Goal: Information Seeking & Learning: Learn about a topic

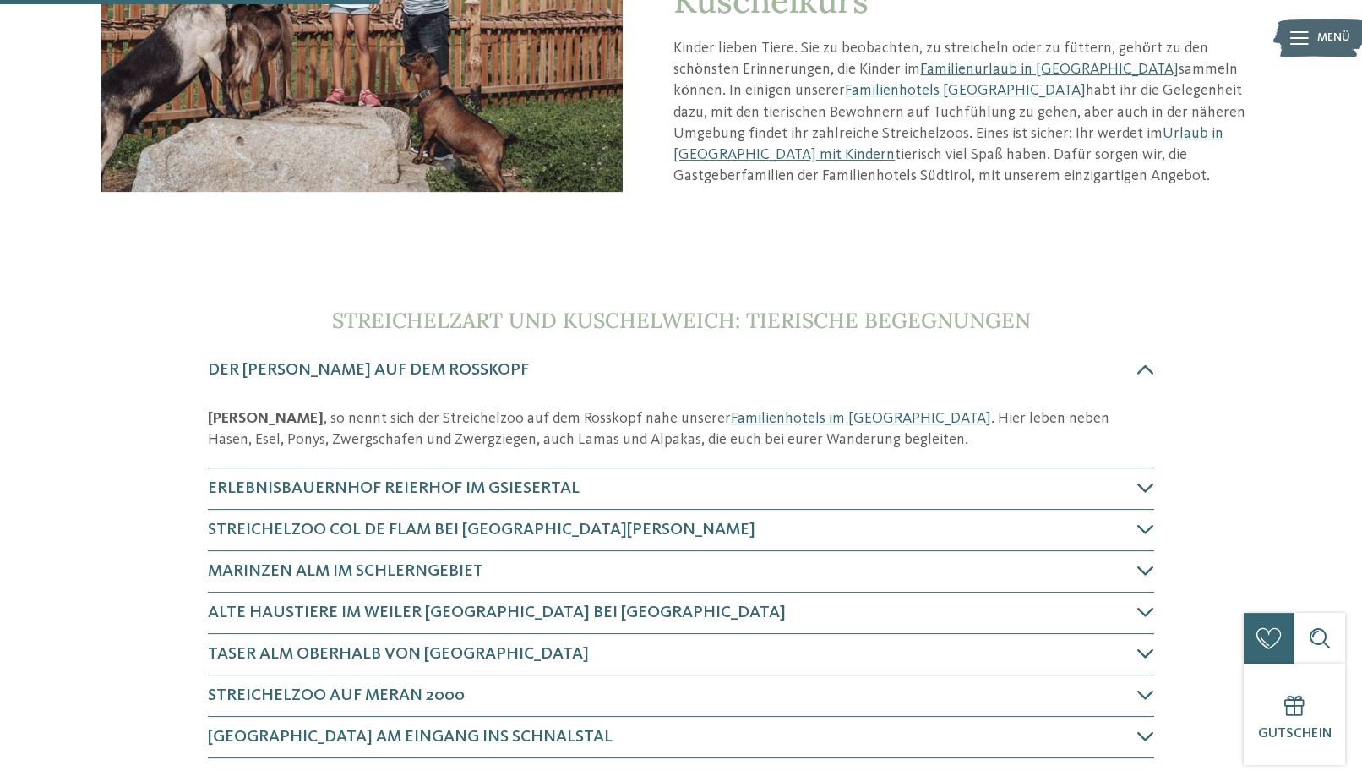
scroll to position [431, 0]
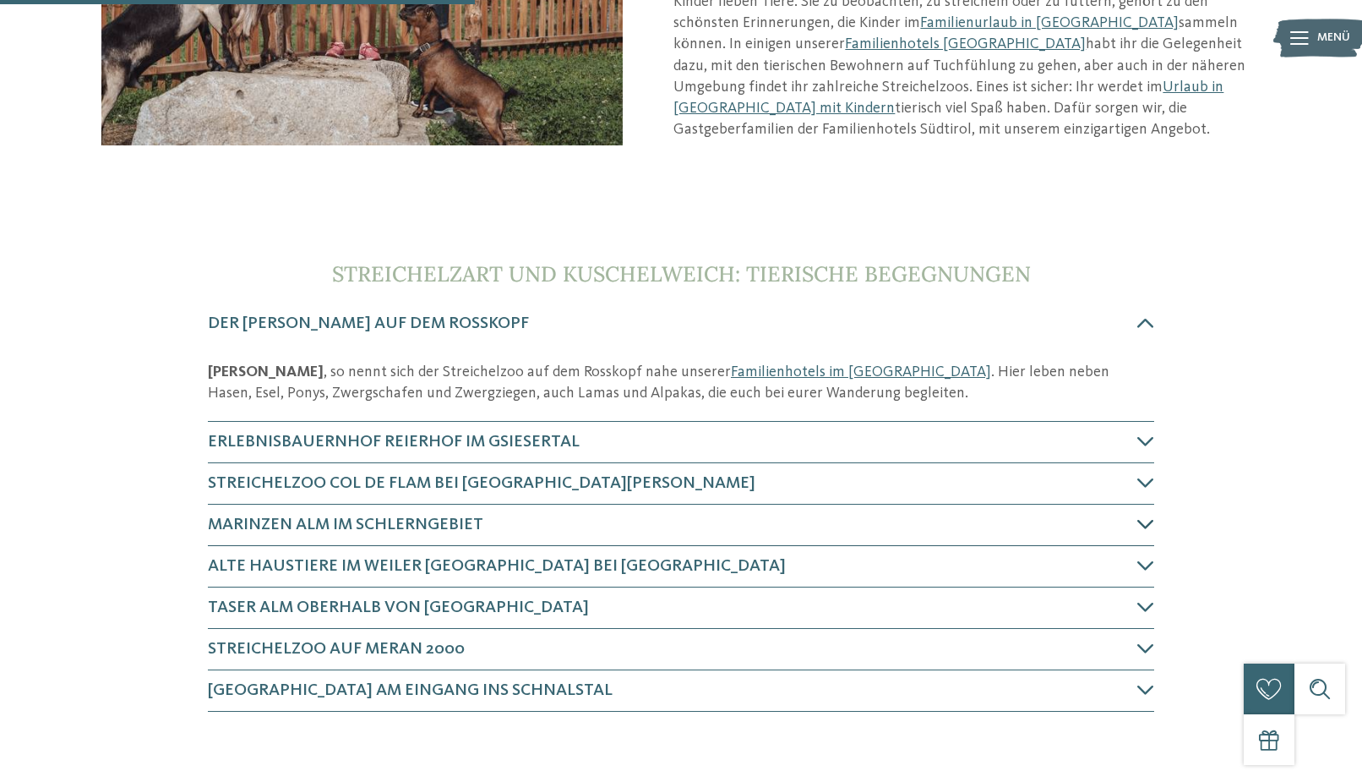
click at [1153, 520] on icon at bounding box center [1145, 523] width 17 height 17
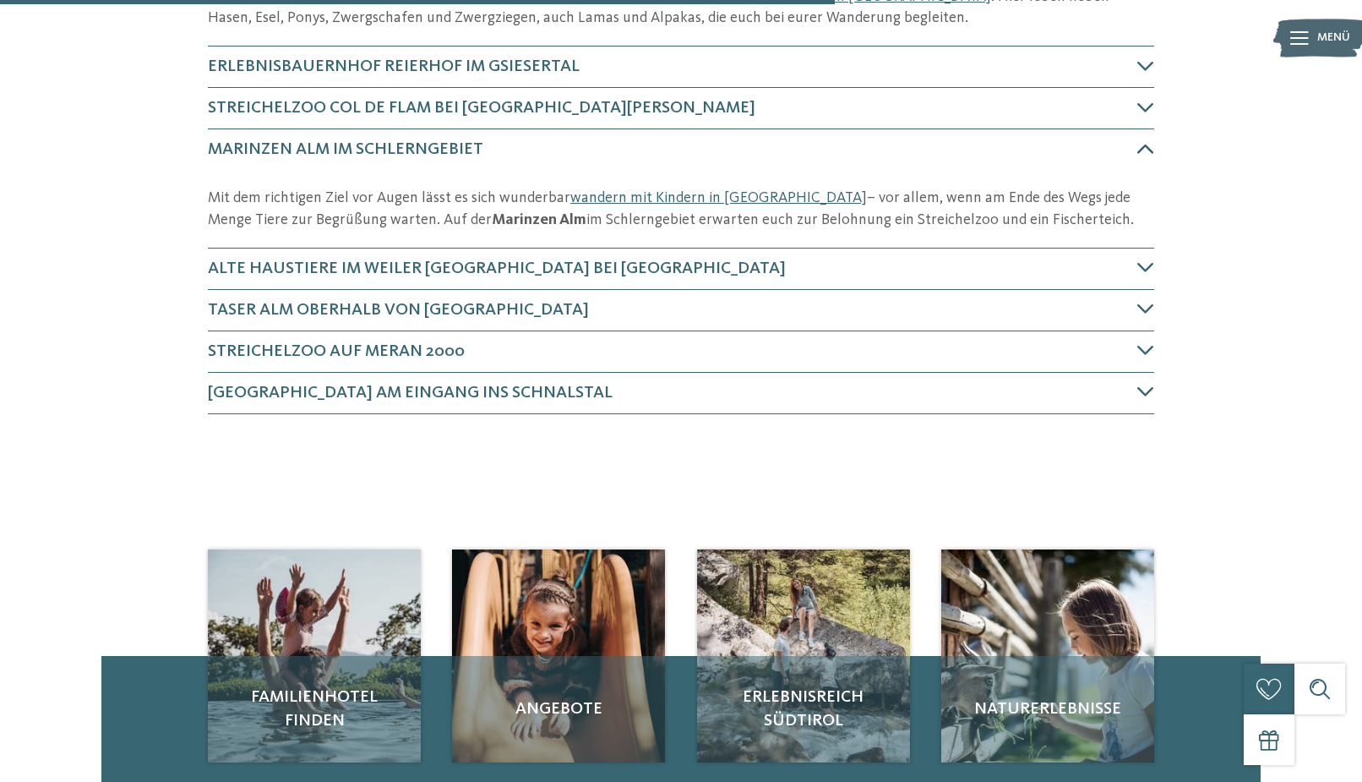
scroll to position [842, 0]
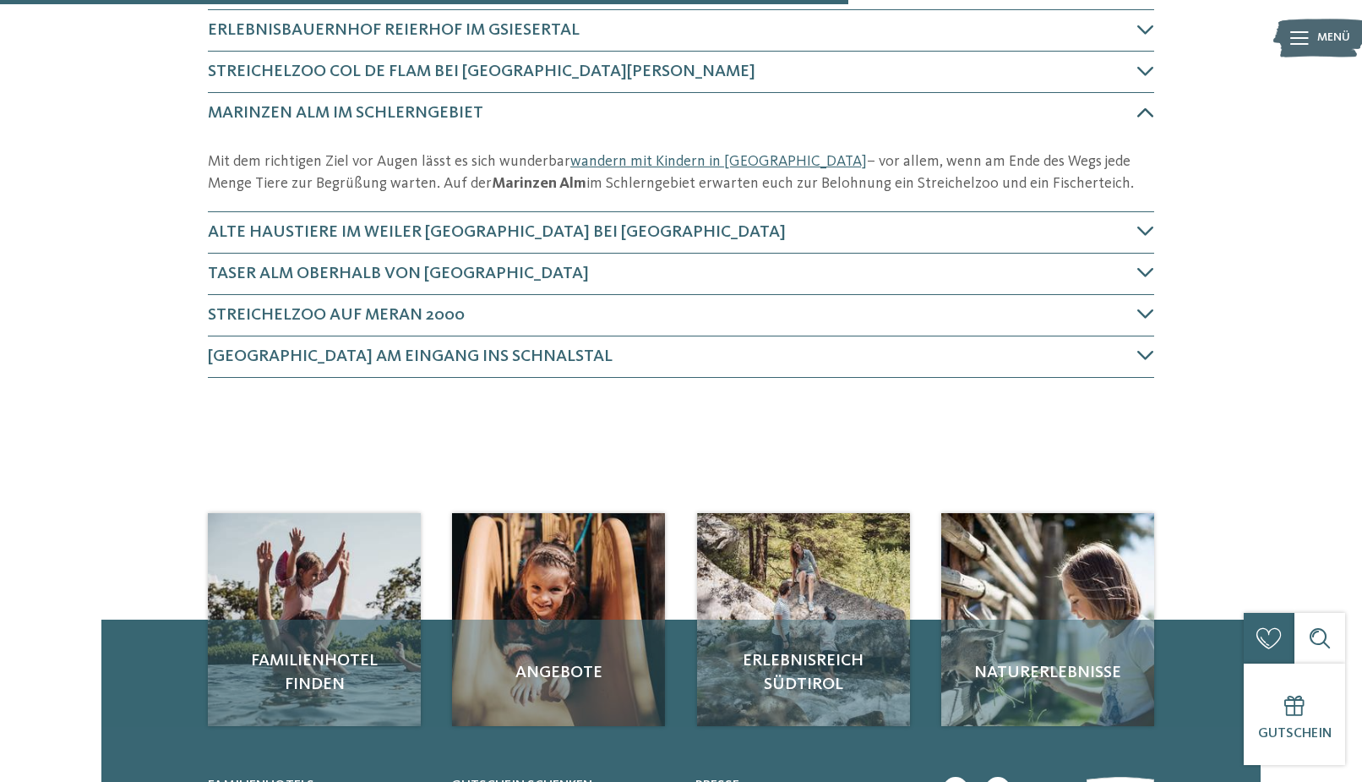
click at [1143, 104] on icon at bounding box center [1145, 112] width 17 height 17
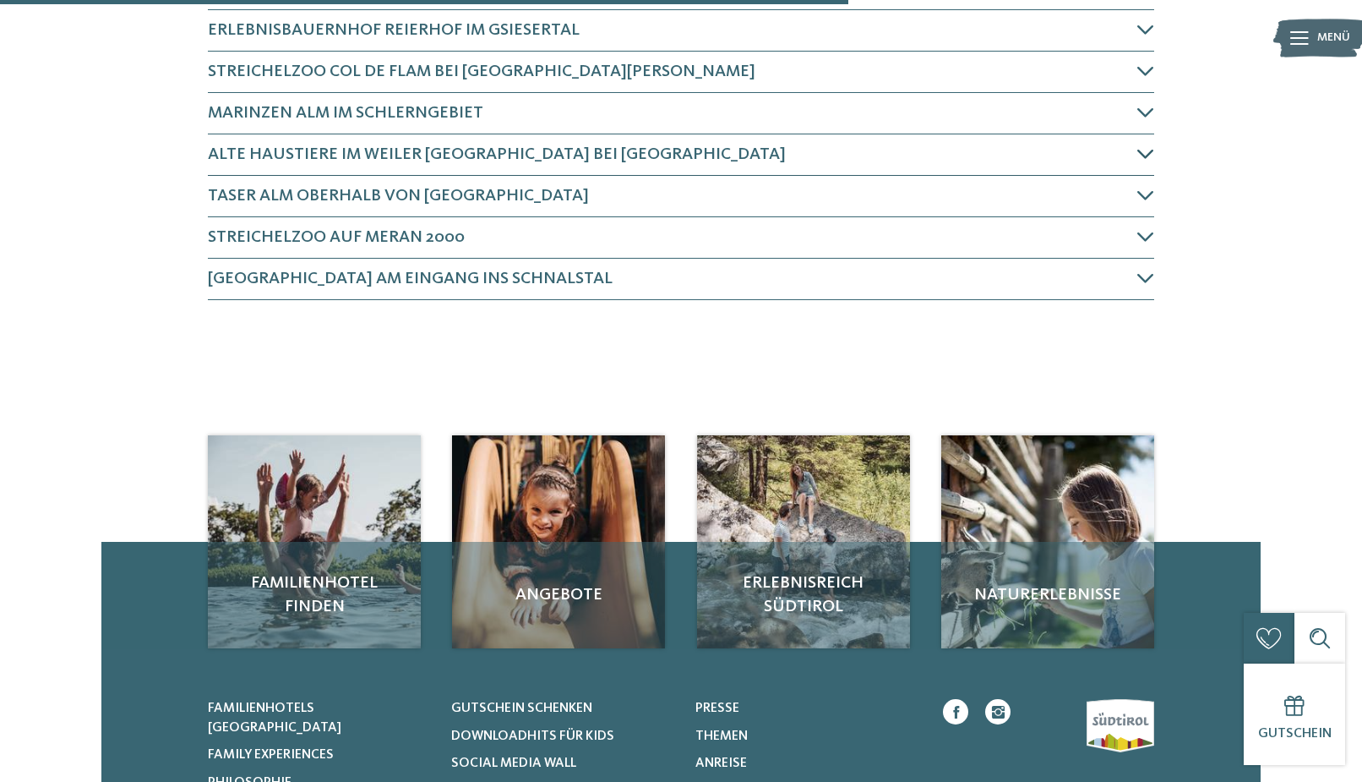
click at [1136, 156] on h4 "Alte Haustiere im Weiler [GEOGRAPHIC_DATA] bei [GEOGRAPHIC_DATA]" at bounding box center [673, 155] width 930 height 24
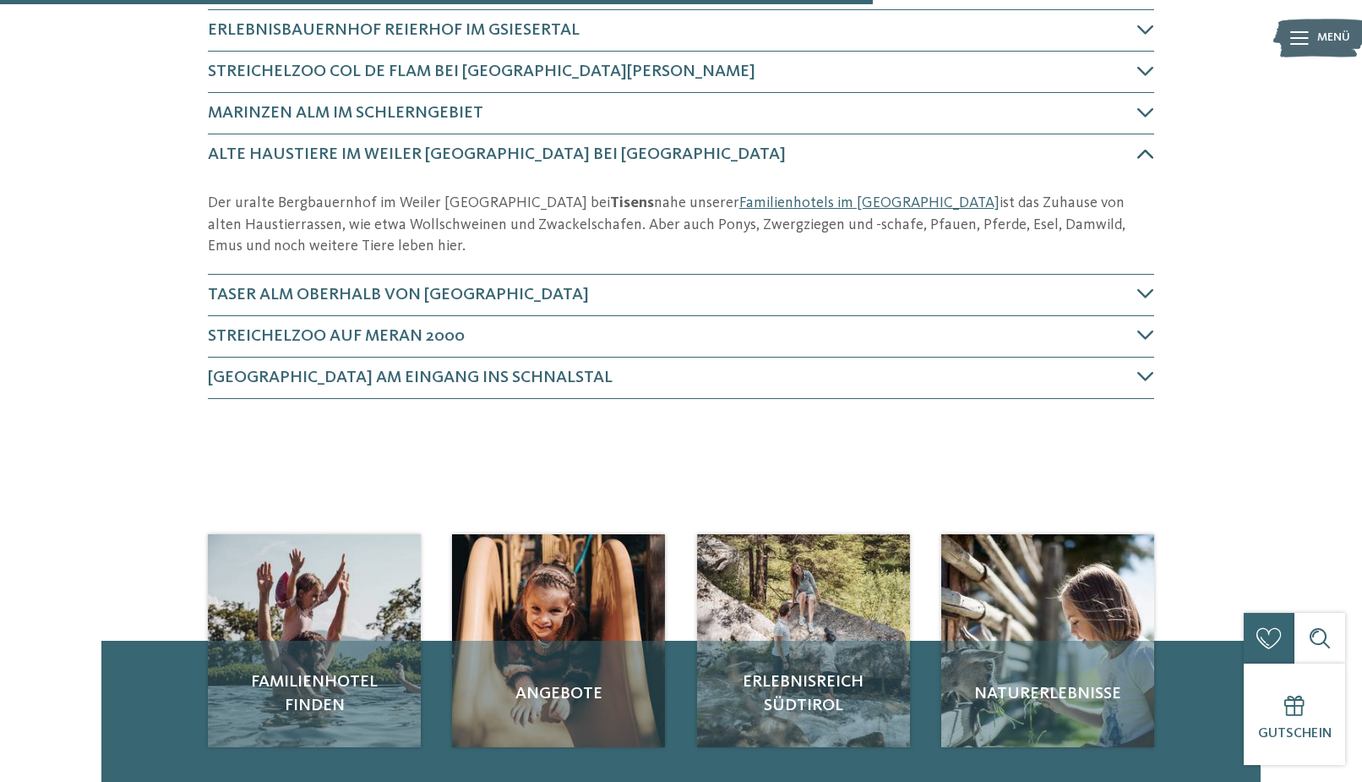
scroll to position [884, 0]
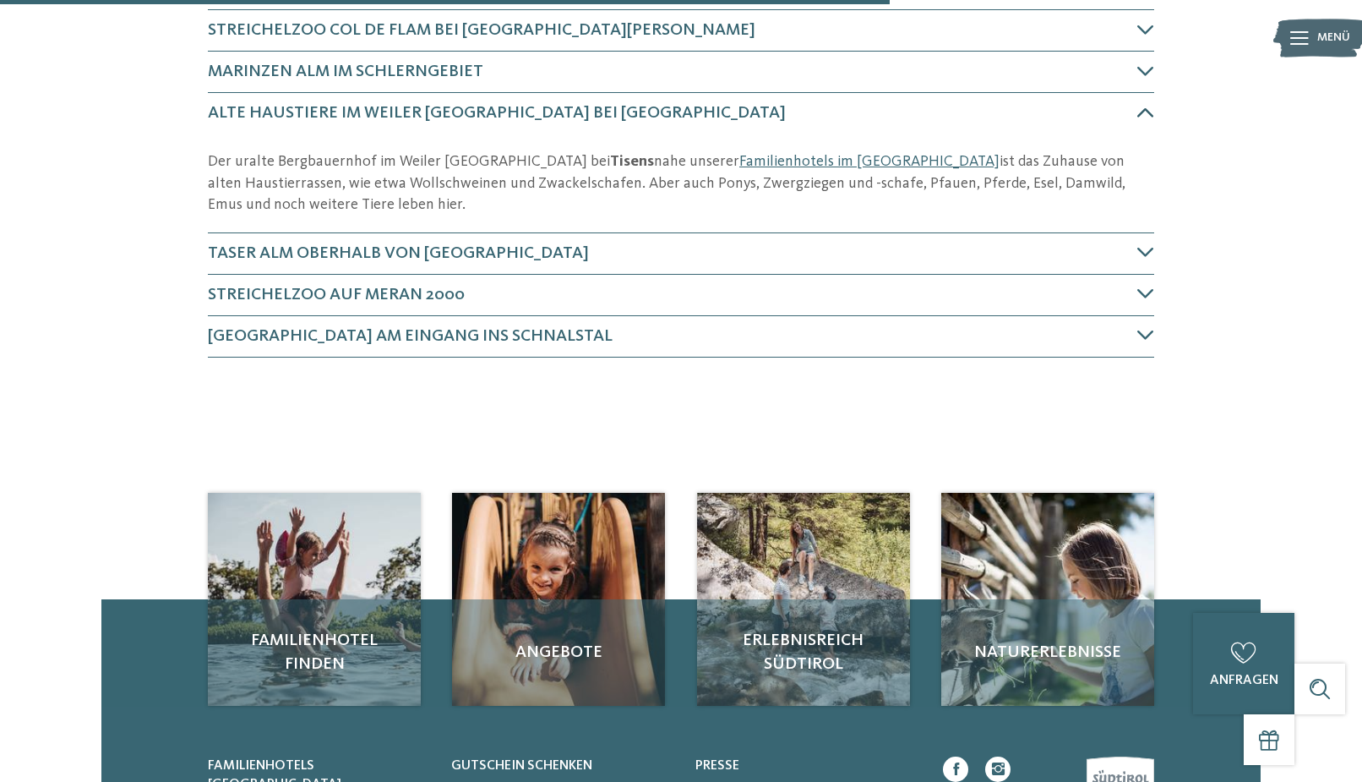
click at [1145, 116] on icon at bounding box center [1145, 112] width 17 height 17
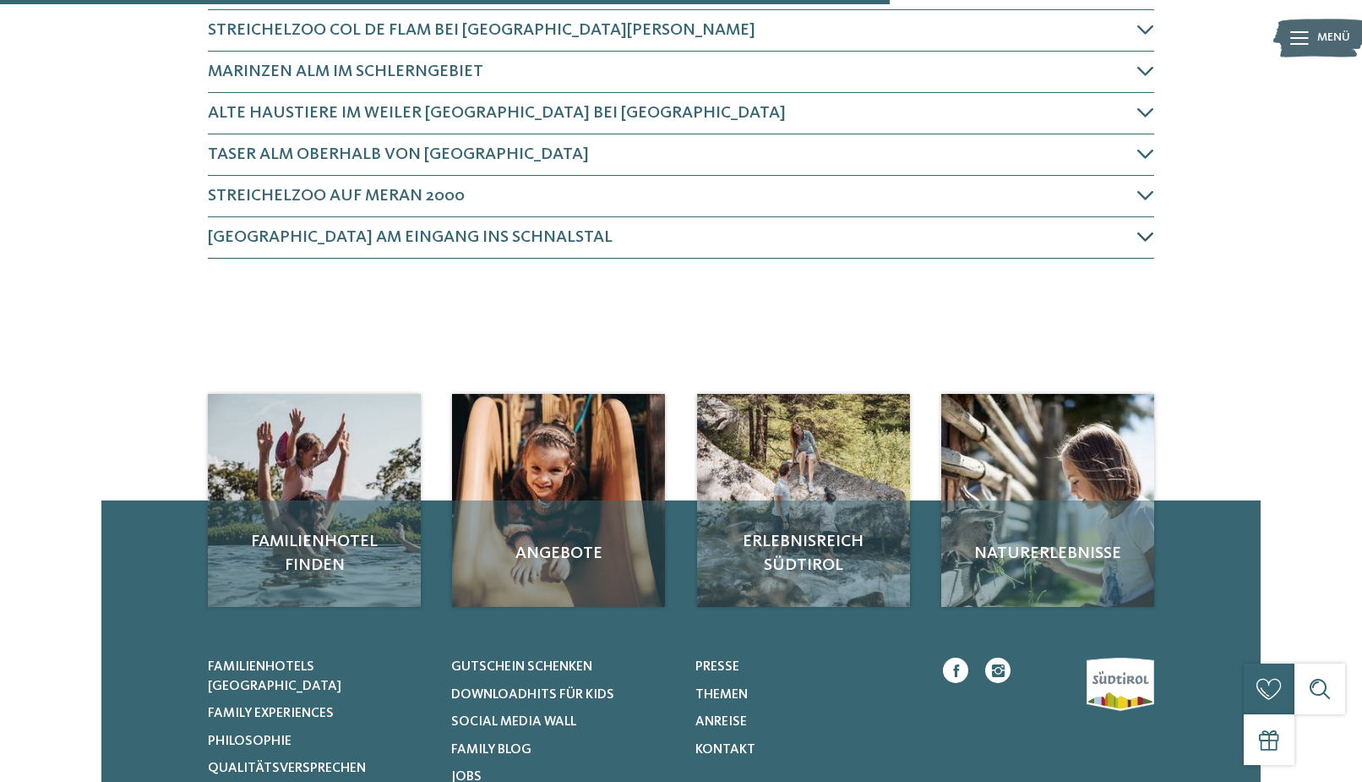
click at [1140, 239] on icon at bounding box center [1145, 236] width 17 height 17
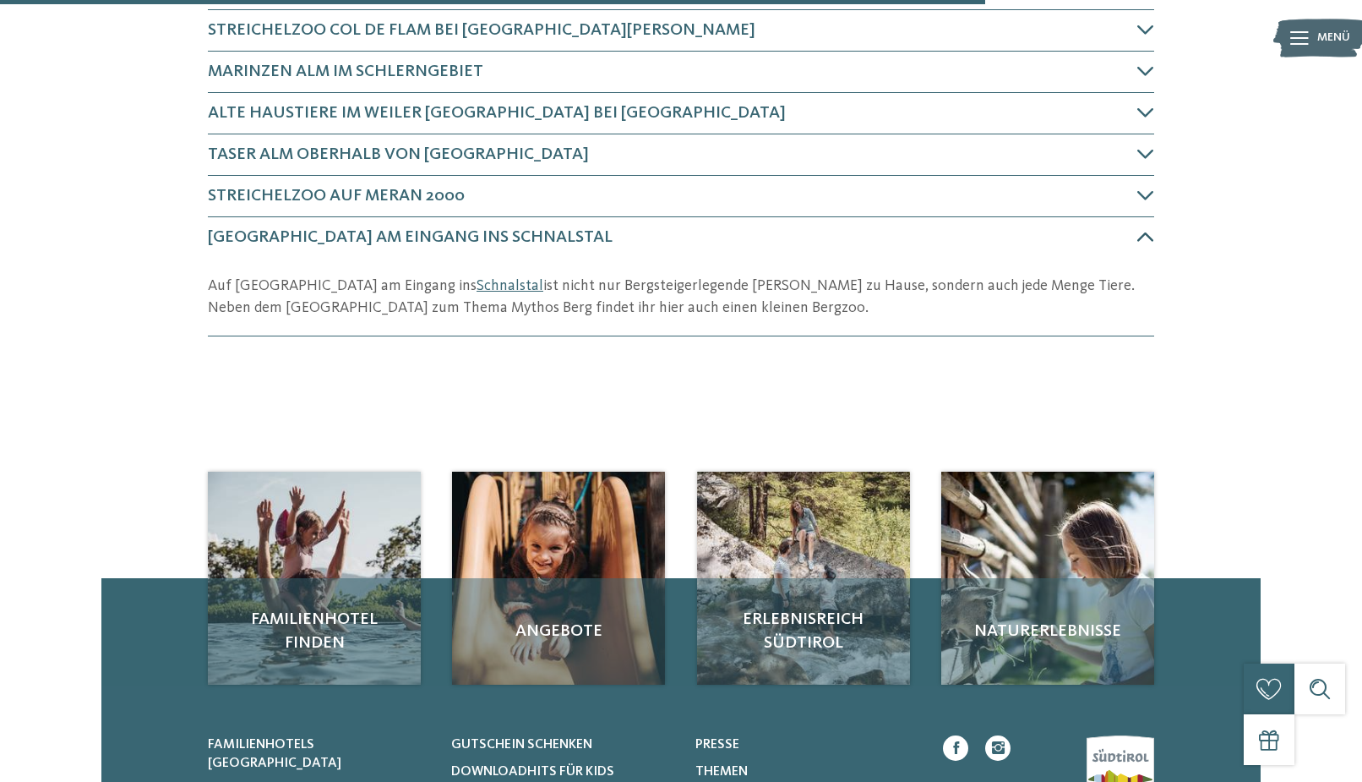
scroll to position [1008, 0]
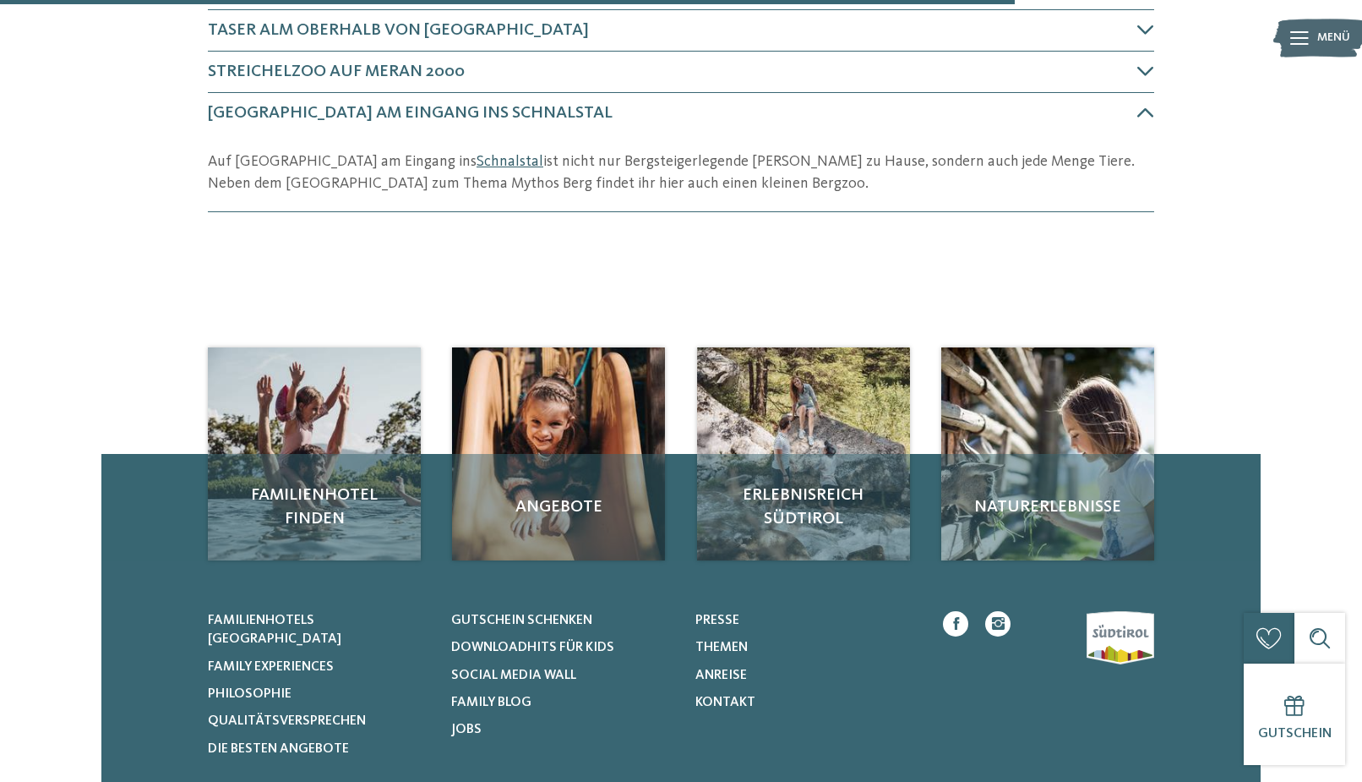
click at [477, 157] on link "Schnalstal" at bounding box center [510, 161] width 67 height 15
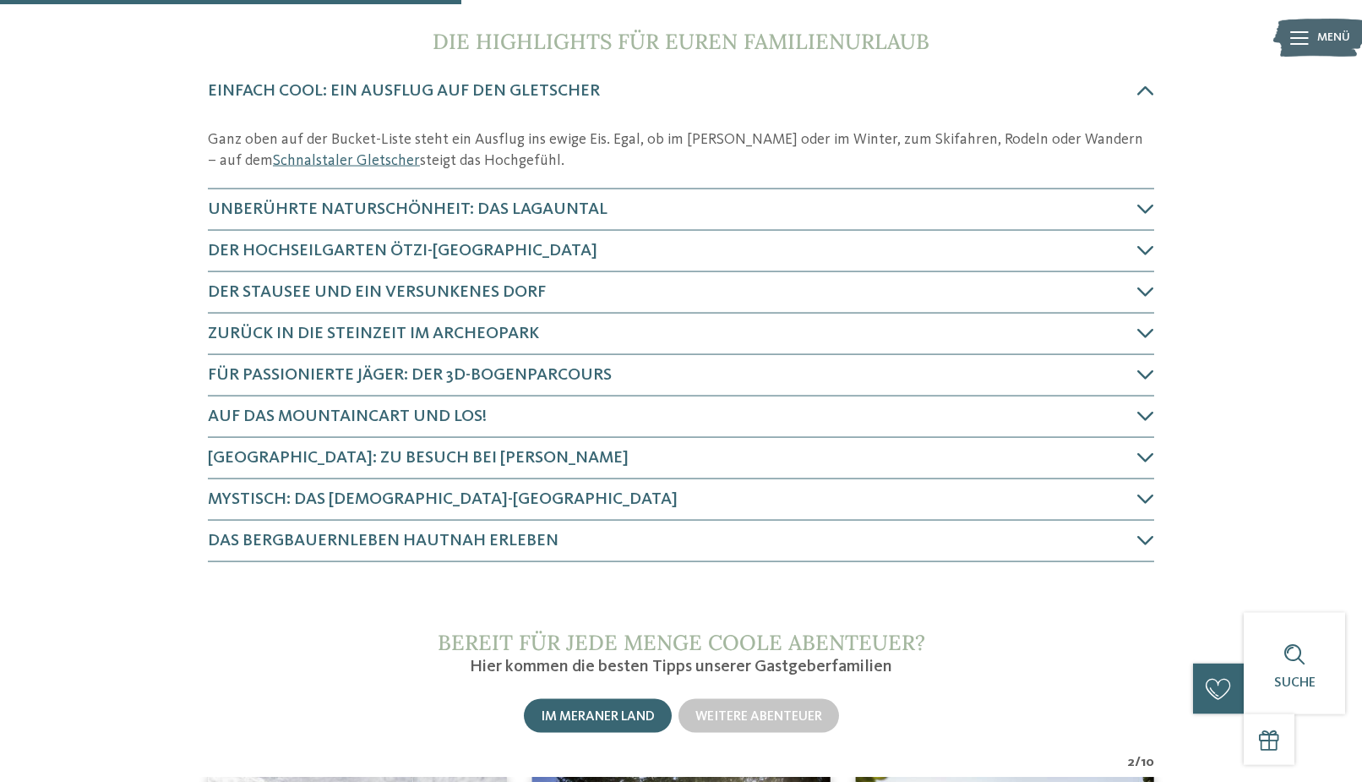
scroll to position [690, 0]
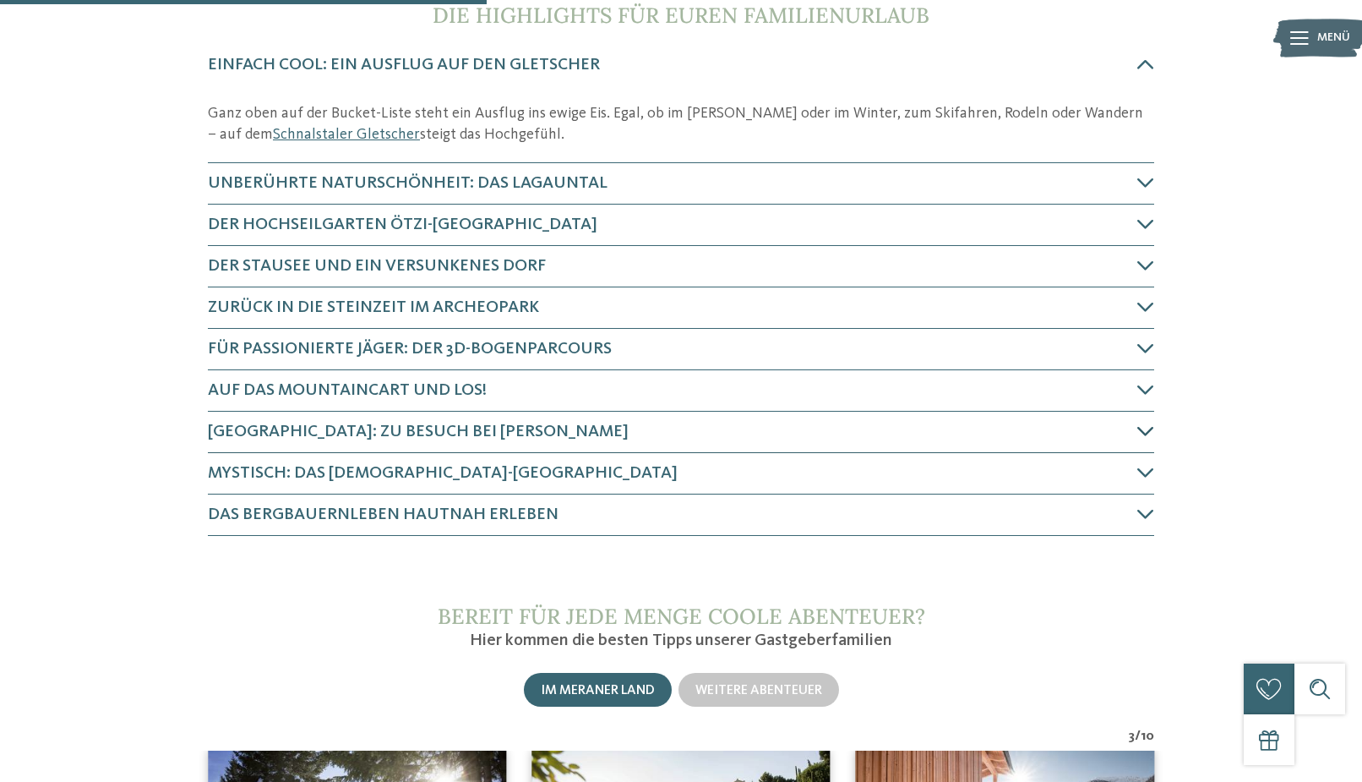
click at [1150, 430] on icon at bounding box center [1145, 431] width 17 height 17
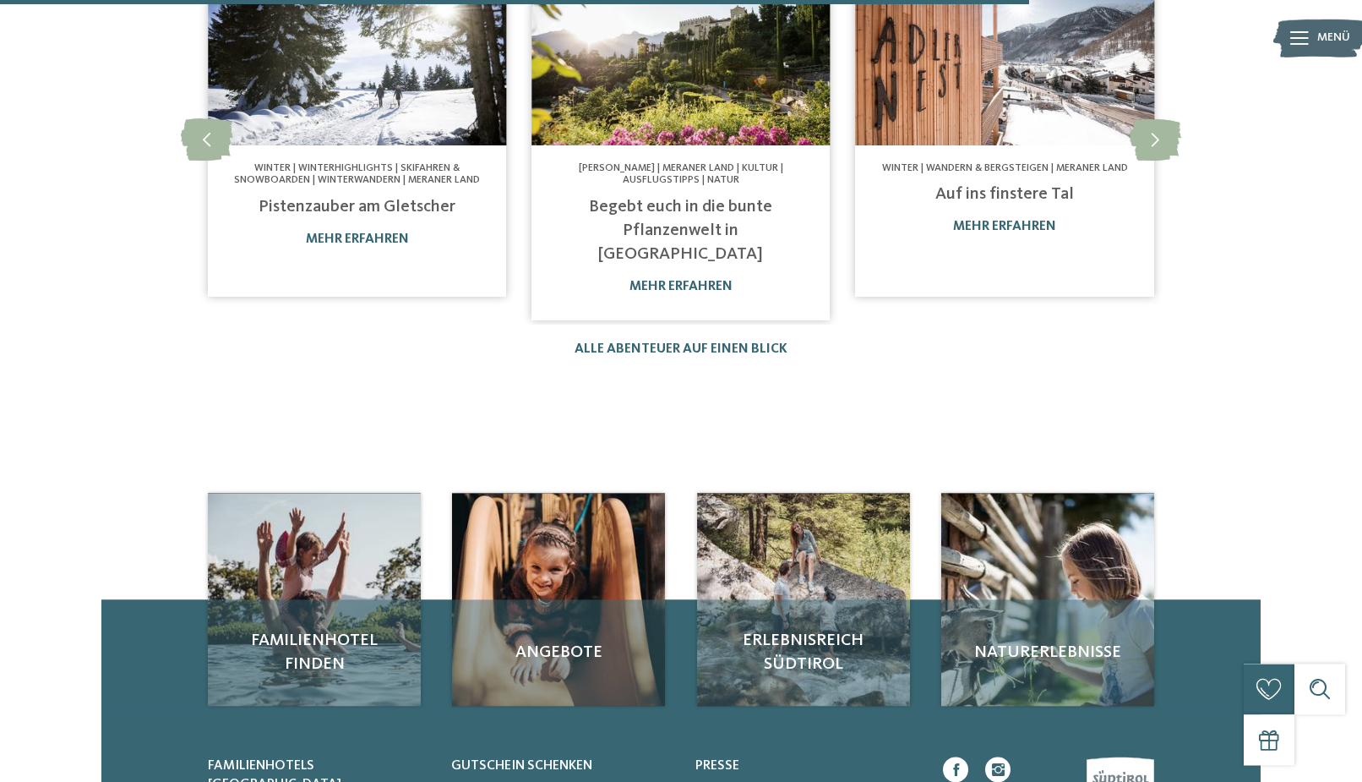
scroll to position [1611, 0]
